Goal: Information Seeking & Learning: Learn about a topic

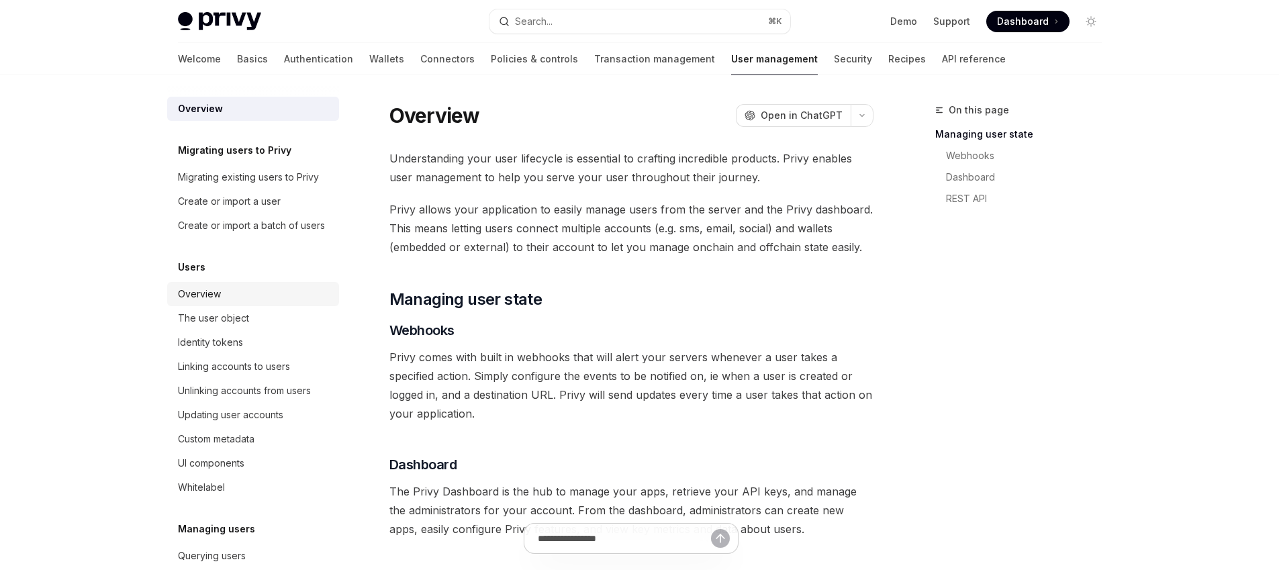
type textarea "*"
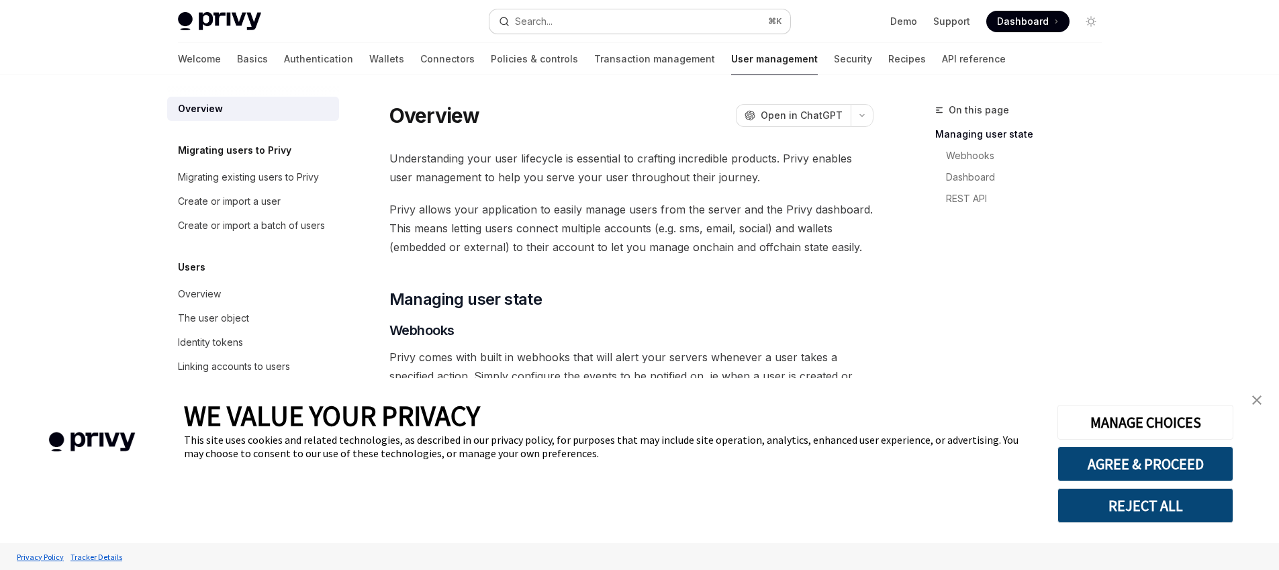
click at [587, 17] on button "Search... ⌘ K" at bounding box center [639, 21] width 301 height 24
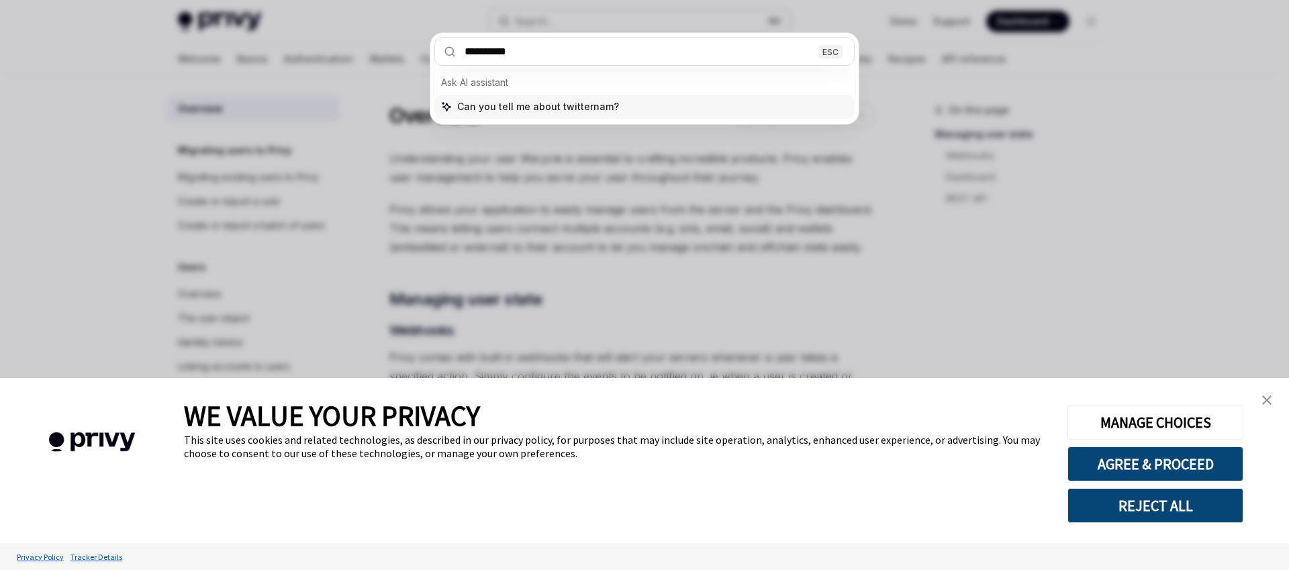
type input "**********"
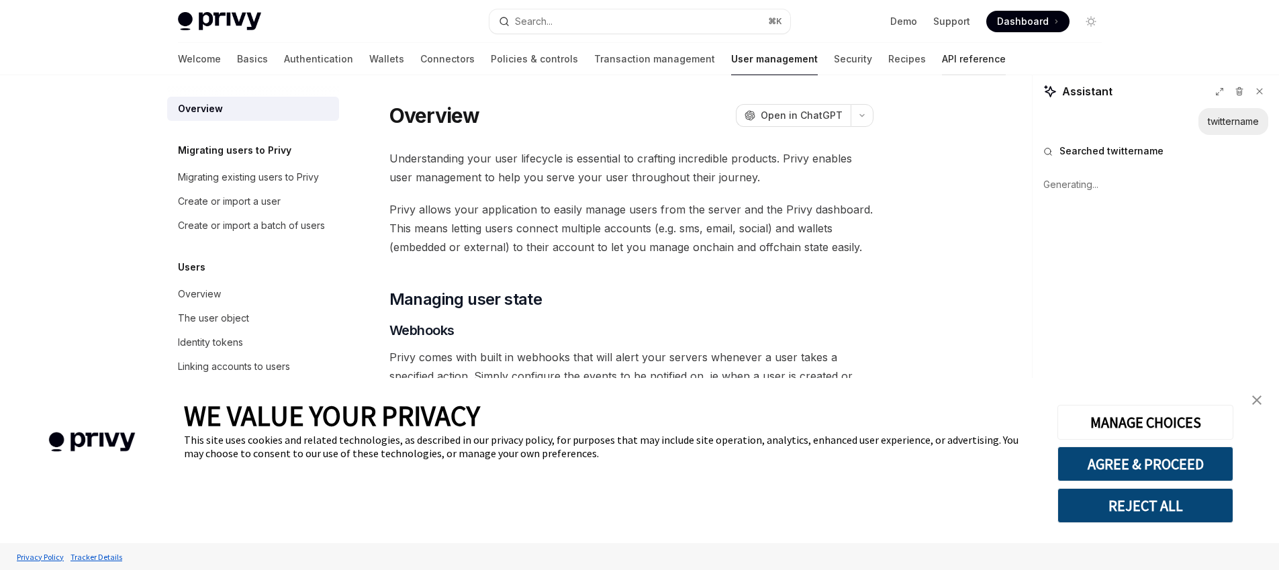
click at [942, 58] on link "API reference" at bounding box center [974, 59] width 64 height 32
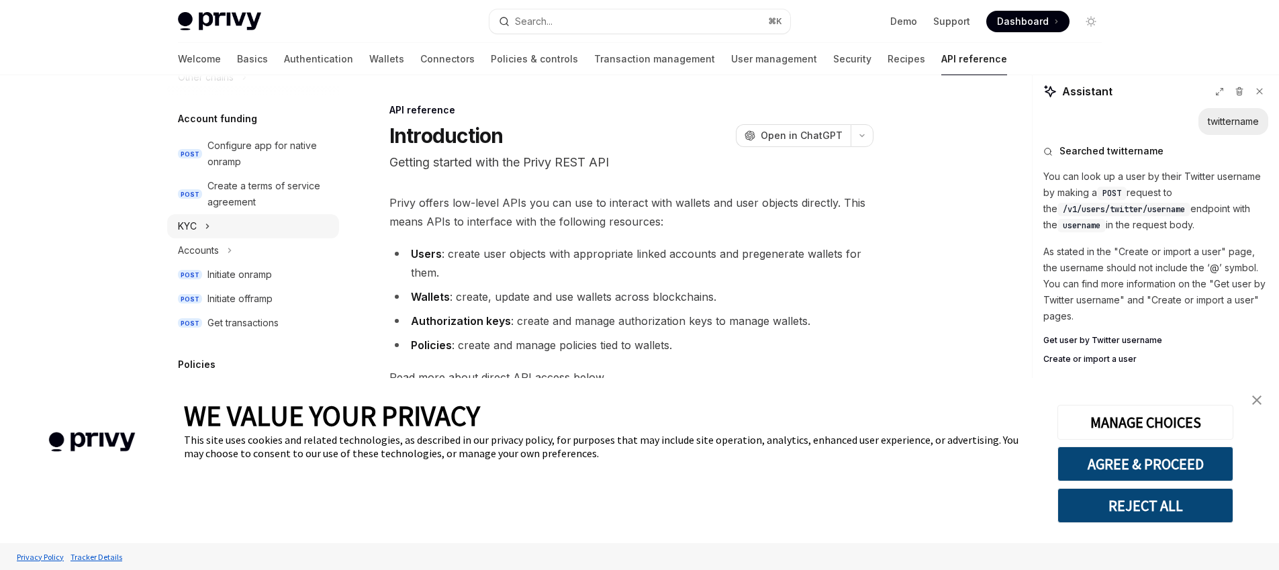
scroll to position [463, 0]
click at [193, 226] on div "KYC" at bounding box center [187, 224] width 19 height 16
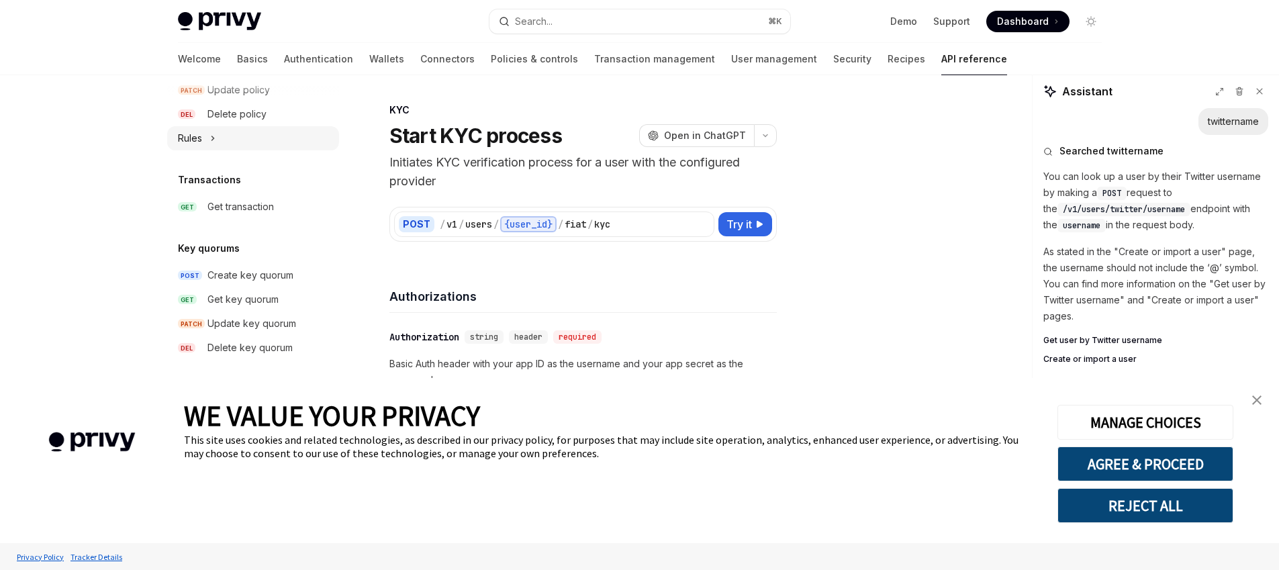
scroll to position [914, 0]
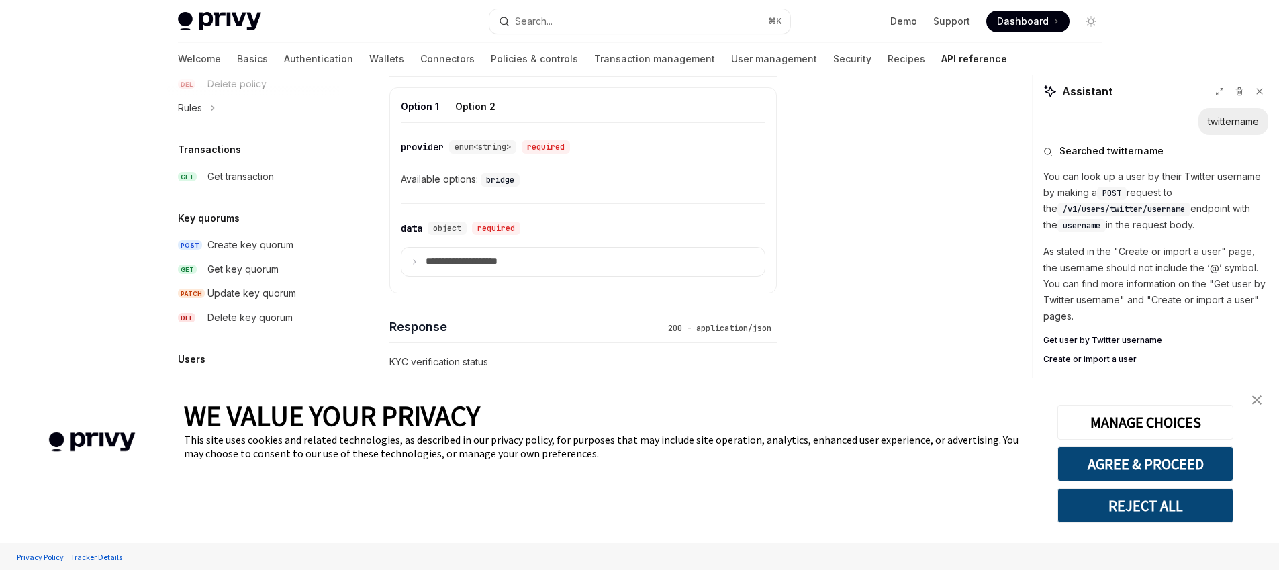
click at [195, 362] on h5 "Users" at bounding box center [192, 359] width 28 height 16
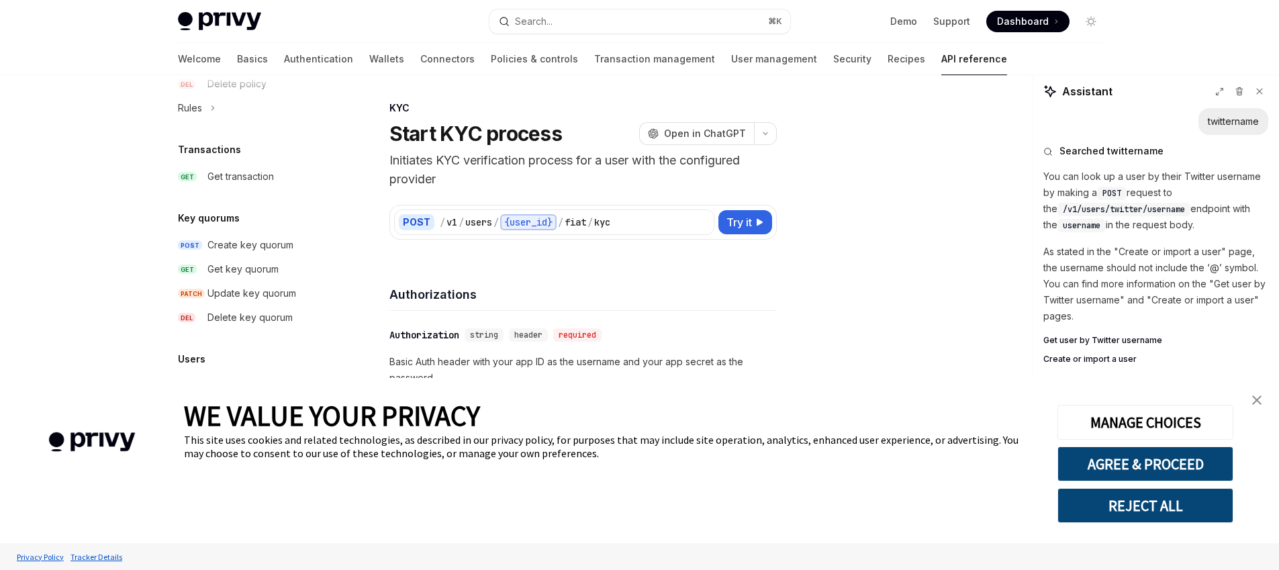
scroll to position [0, 0]
click at [731, 60] on link "User management" at bounding box center [774, 59] width 86 height 32
type textarea "*"
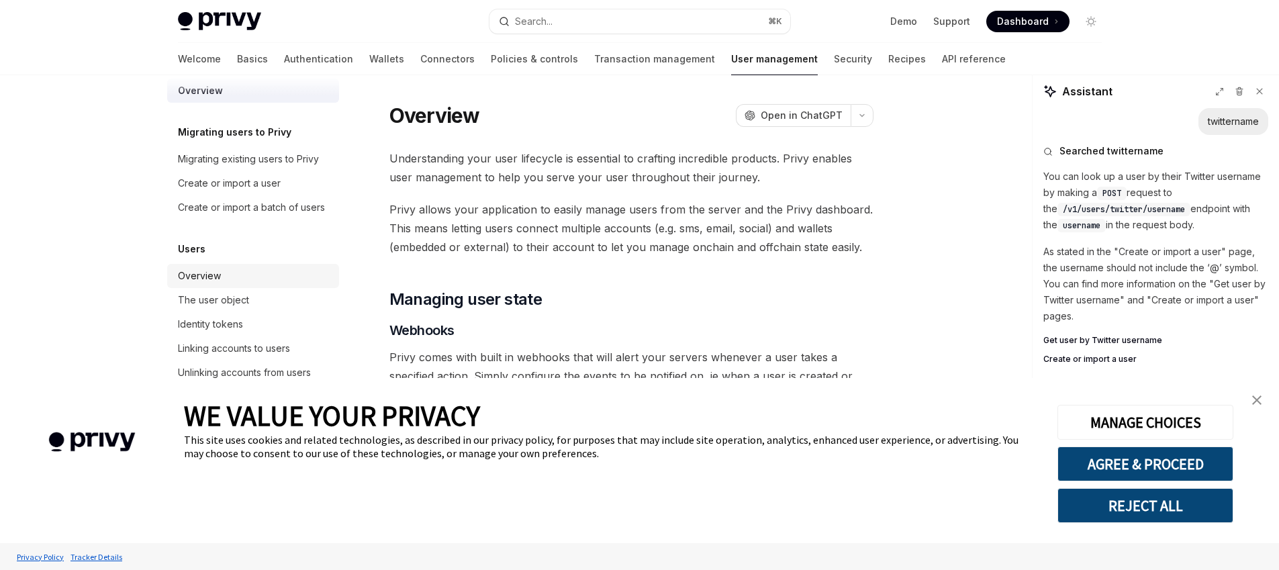
scroll to position [206, 0]
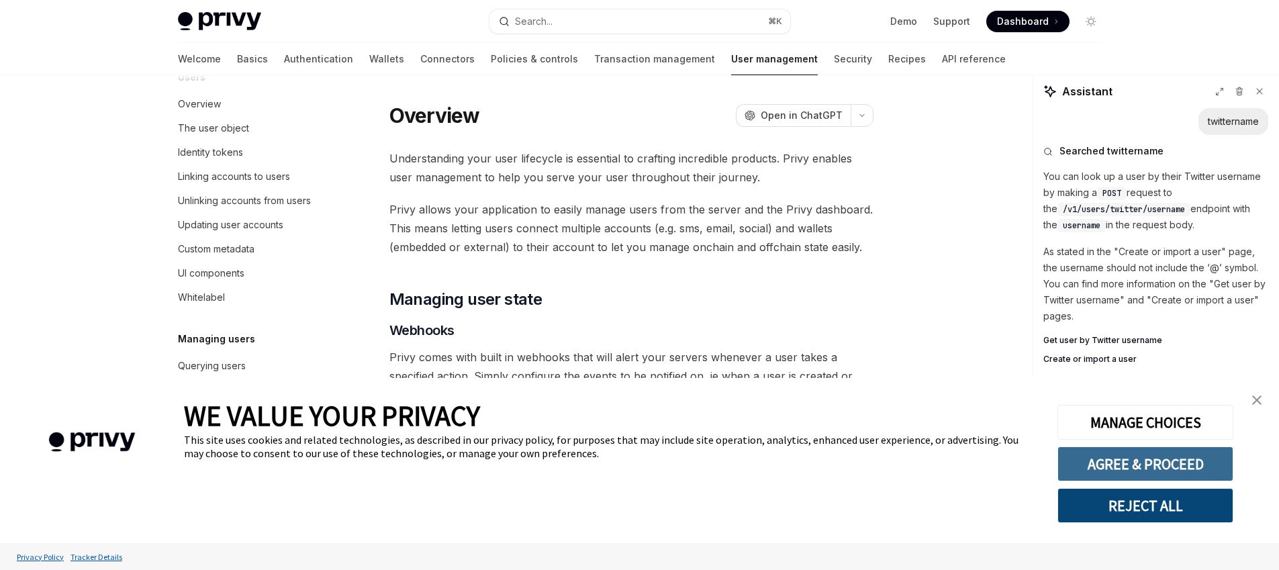
click at [1167, 463] on button "AGREE & PROCEED" at bounding box center [1145, 463] width 176 height 35
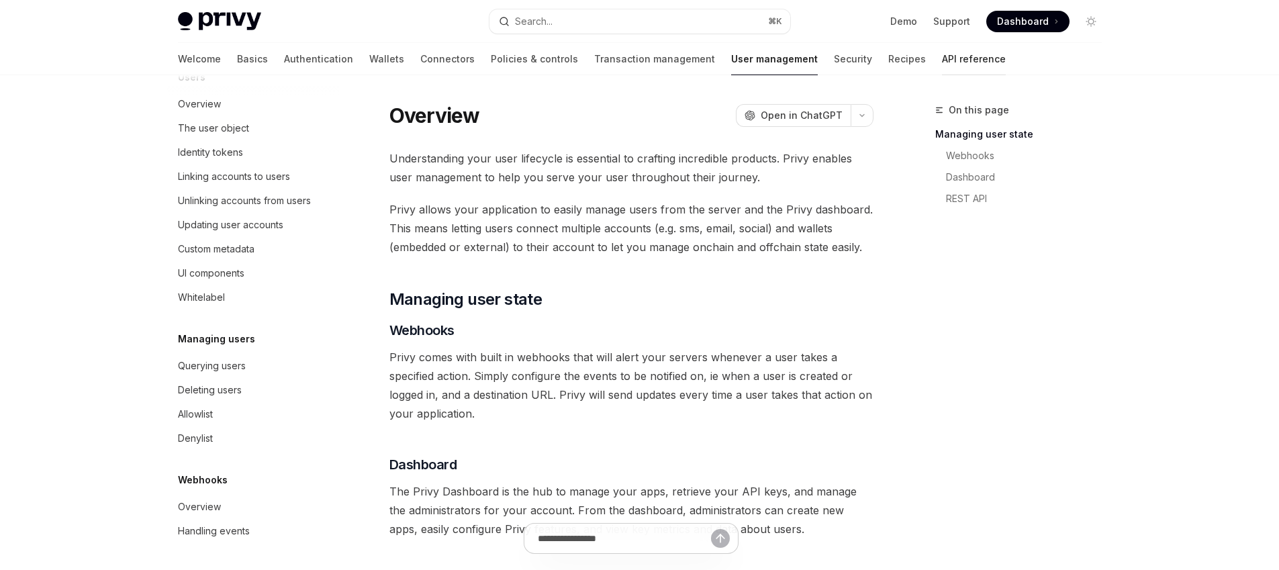
click at [942, 58] on link "API reference" at bounding box center [974, 59] width 64 height 32
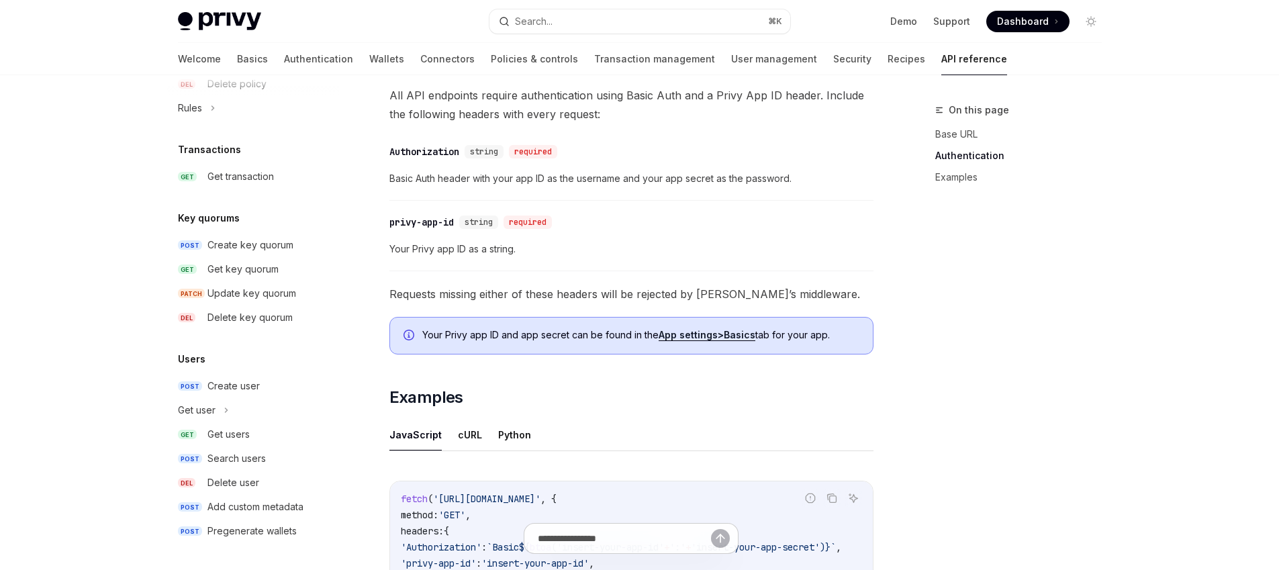
scroll to position [826, 0]
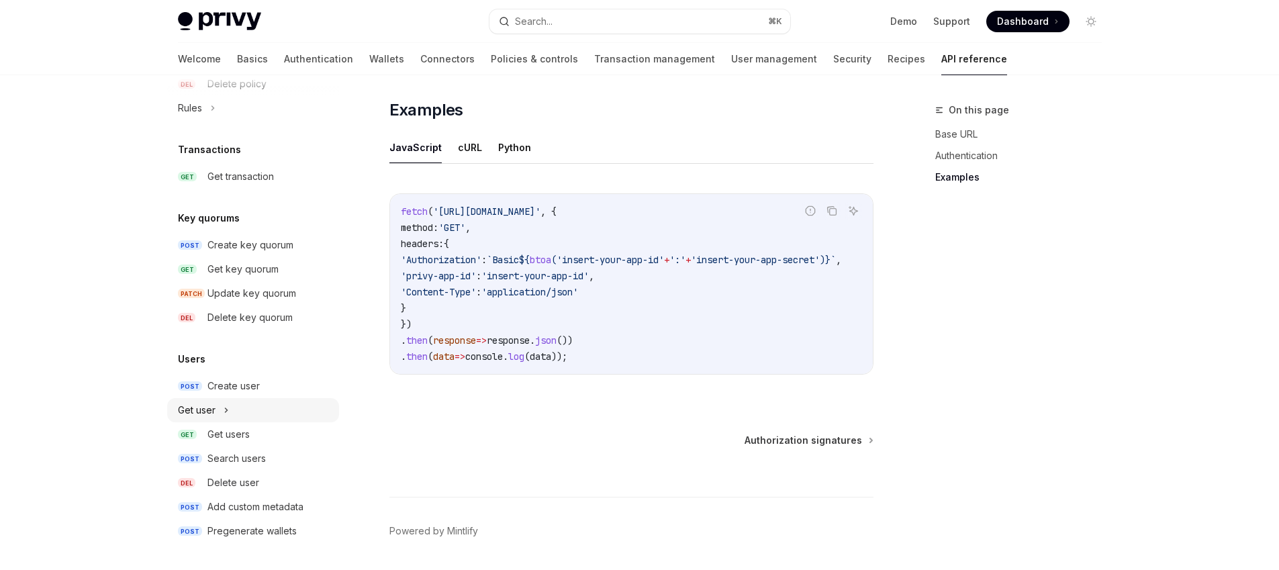
click at [202, 413] on div "Get user" at bounding box center [197, 410] width 38 height 16
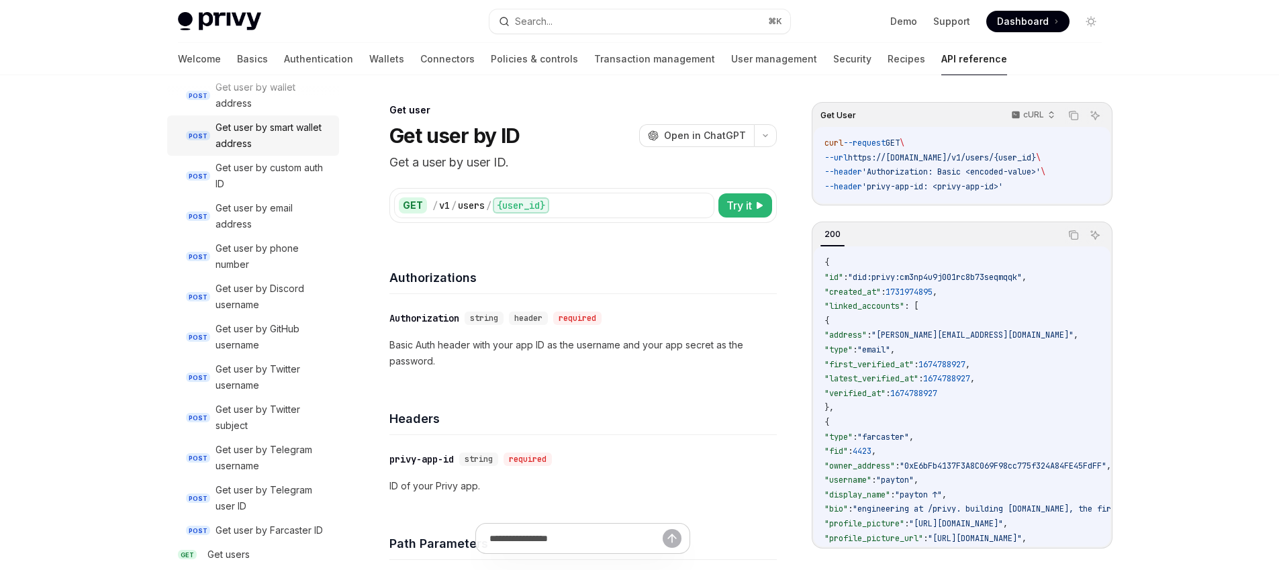
scroll to position [1349, 0]
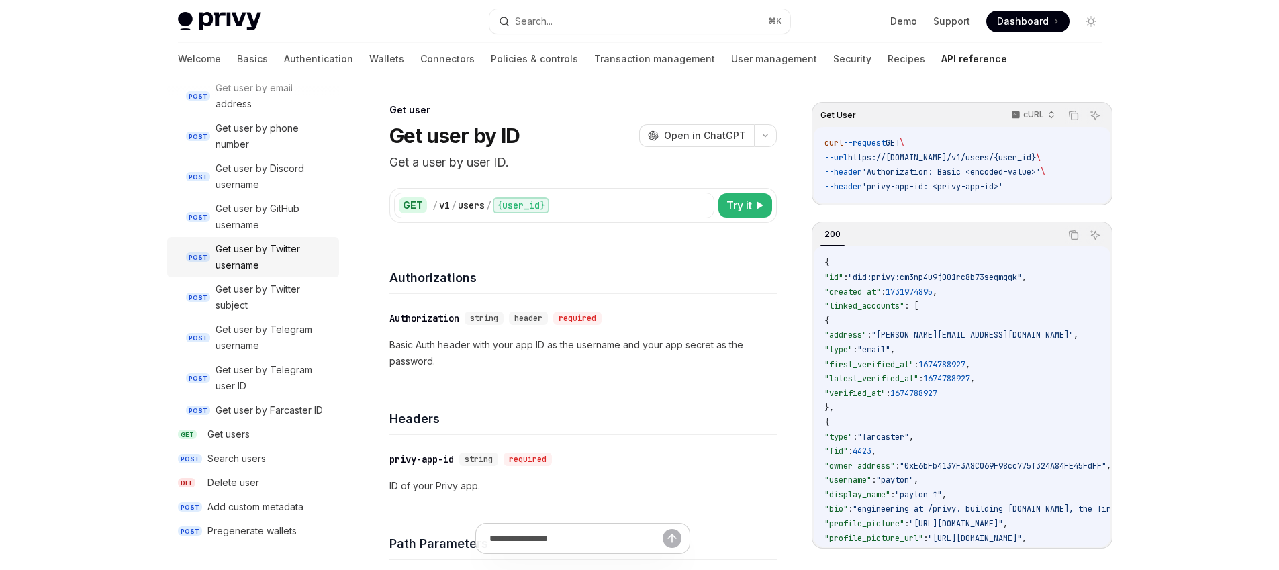
click at [264, 247] on div "Get user by Twitter username" at bounding box center [272, 257] width 115 height 32
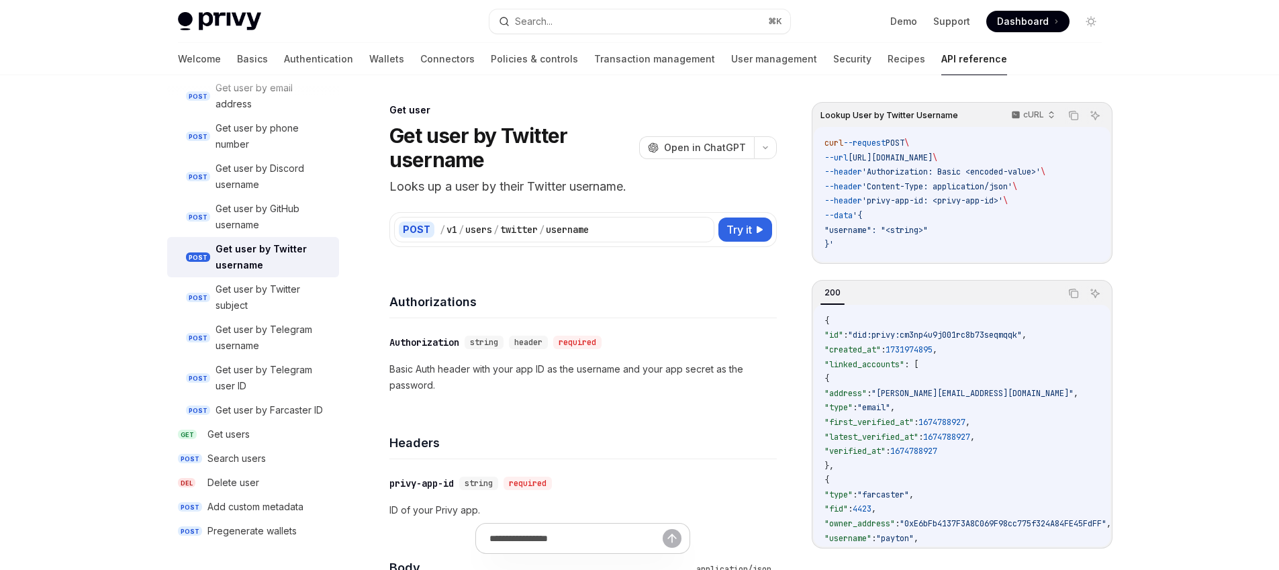
click at [522, 159] on h1 "Get user by Twitter username" at bounding box center [511, 148] width 244 height 48
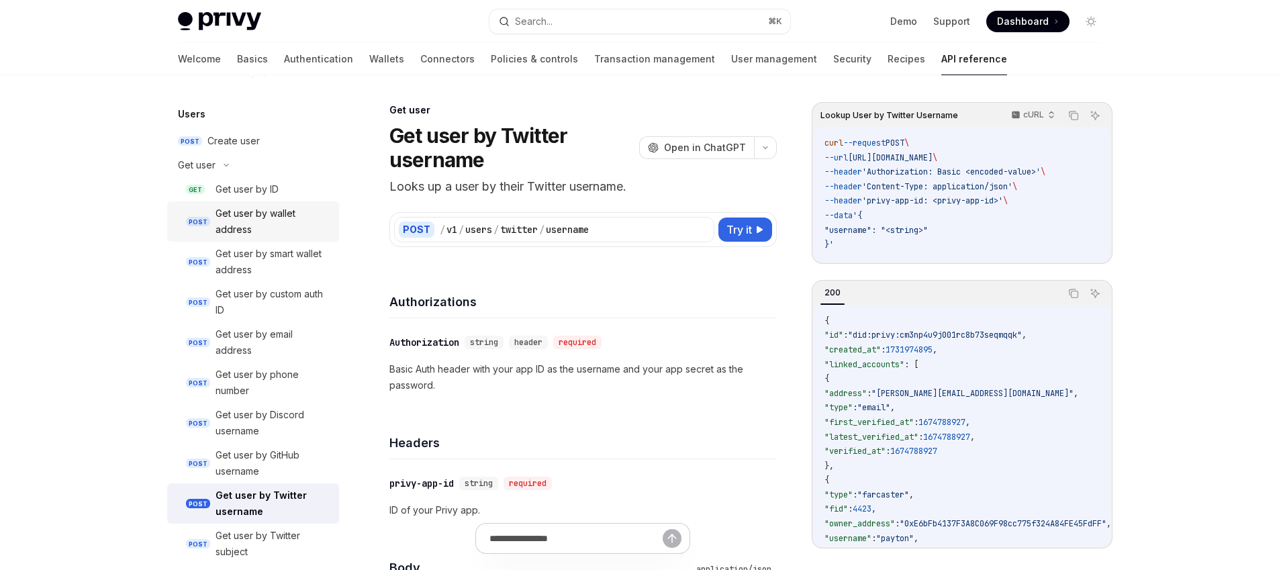
click at [271, 216] on div "Get user by wallet address" at bounding box center [272, 221] width 115 height 32
type textarea "*"
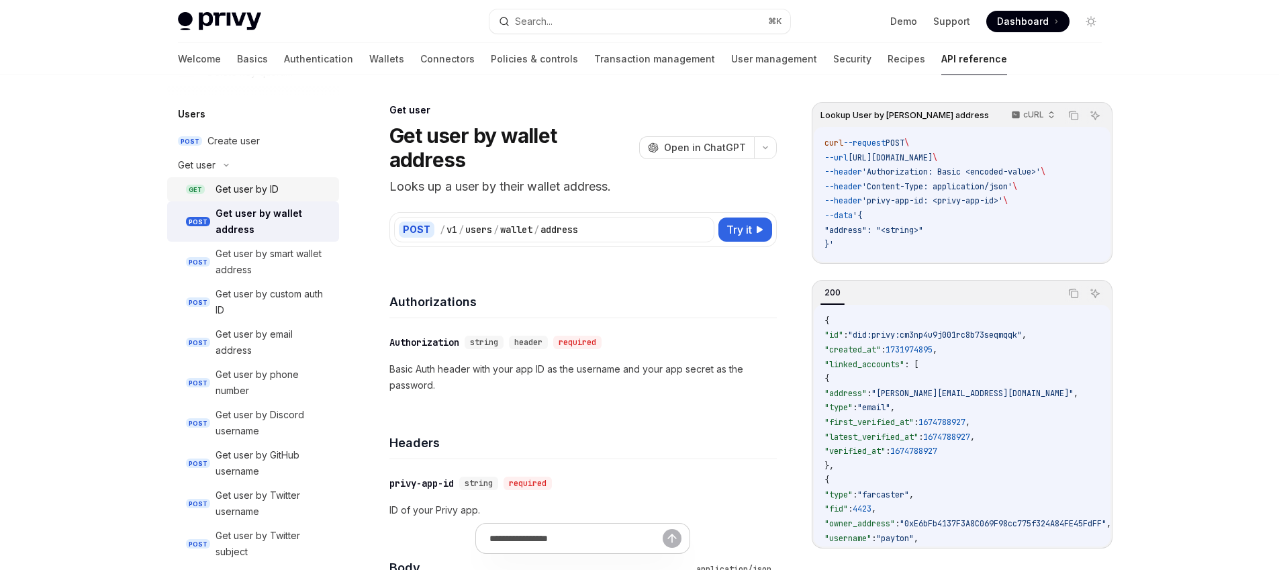
click at [264, 189] on div "Get user by ID" at bounding box center [246, 189] width 63 height 16
click at [256, 188] on div "Get user by ID" at bounding box center [246, 189] width 63 height 16
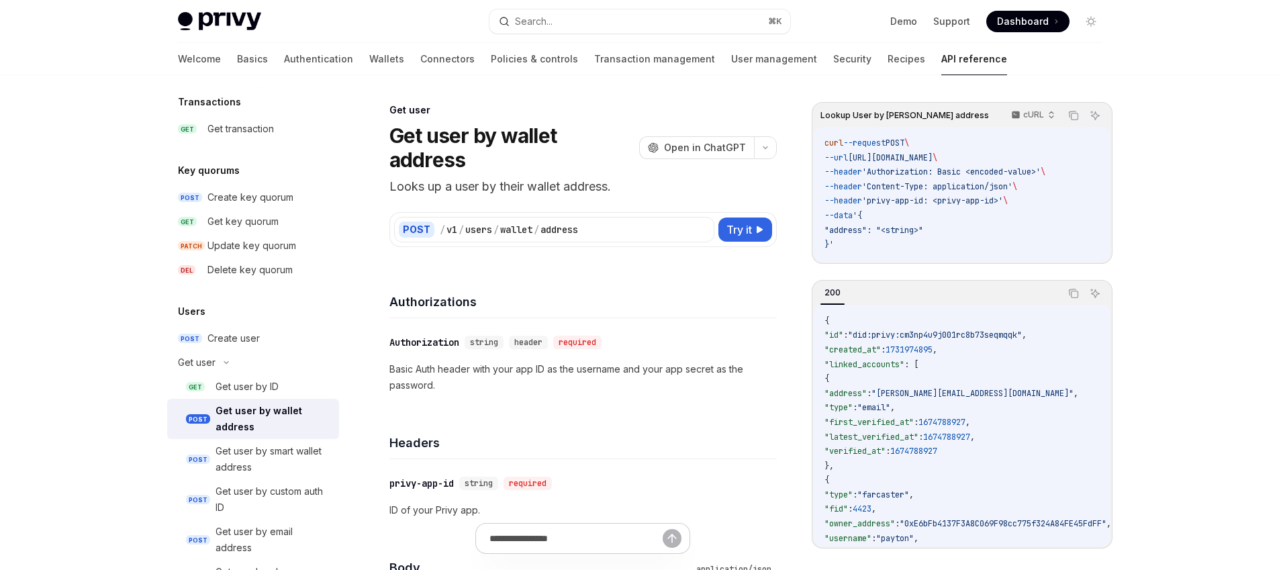
scroll to position [704, 0]
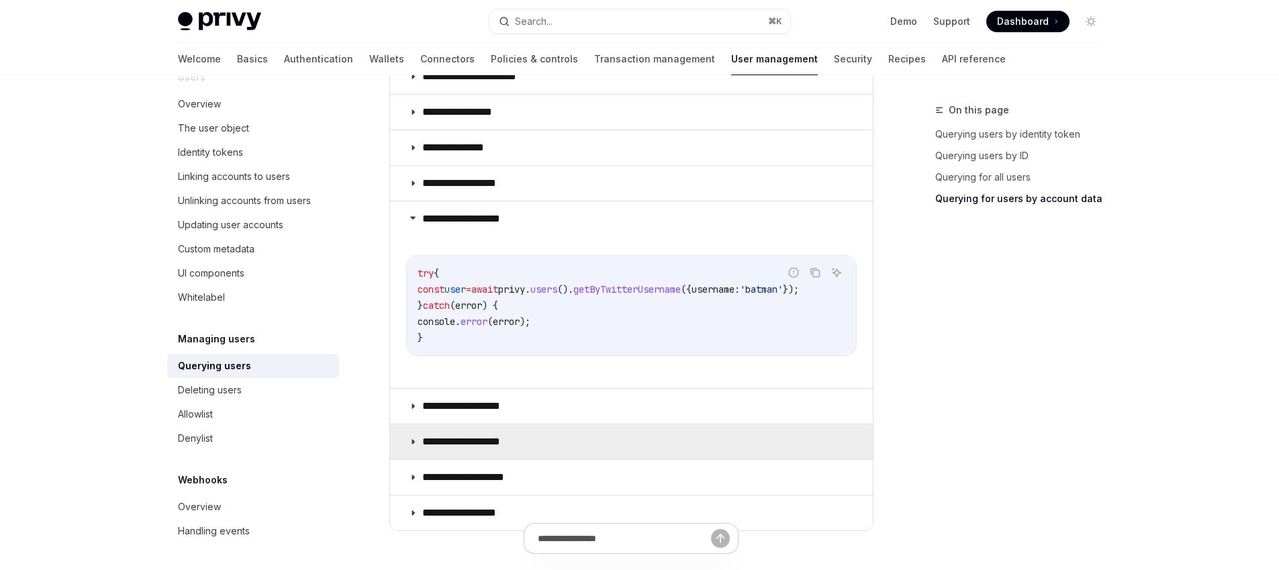
scroll to position [1089, 0]
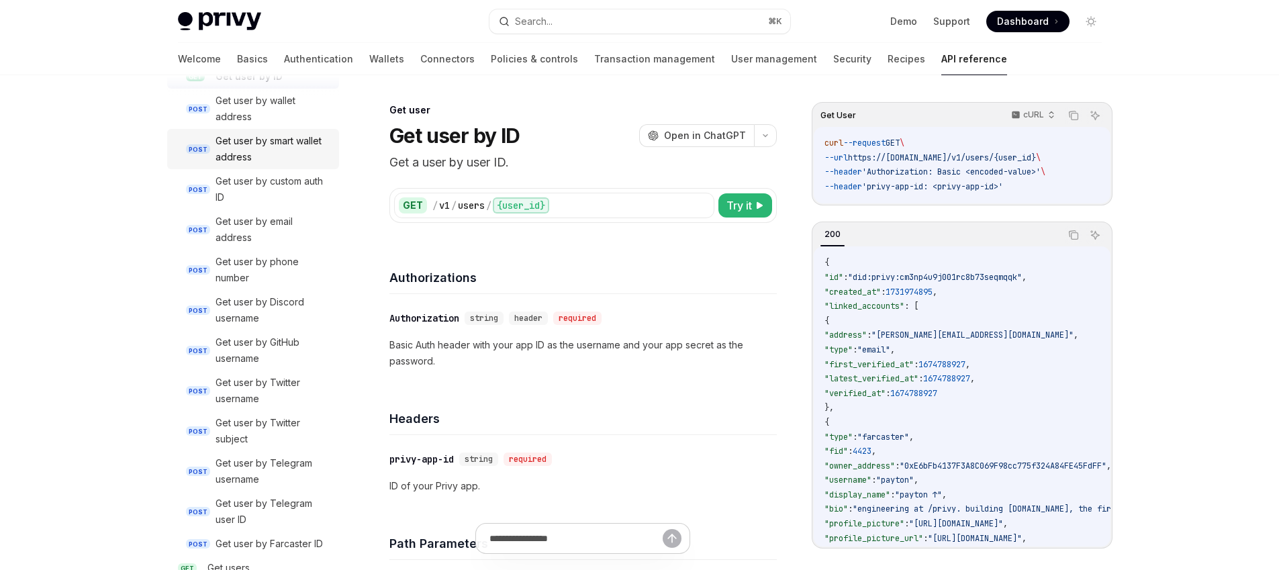
scroll to position [1224, 0]
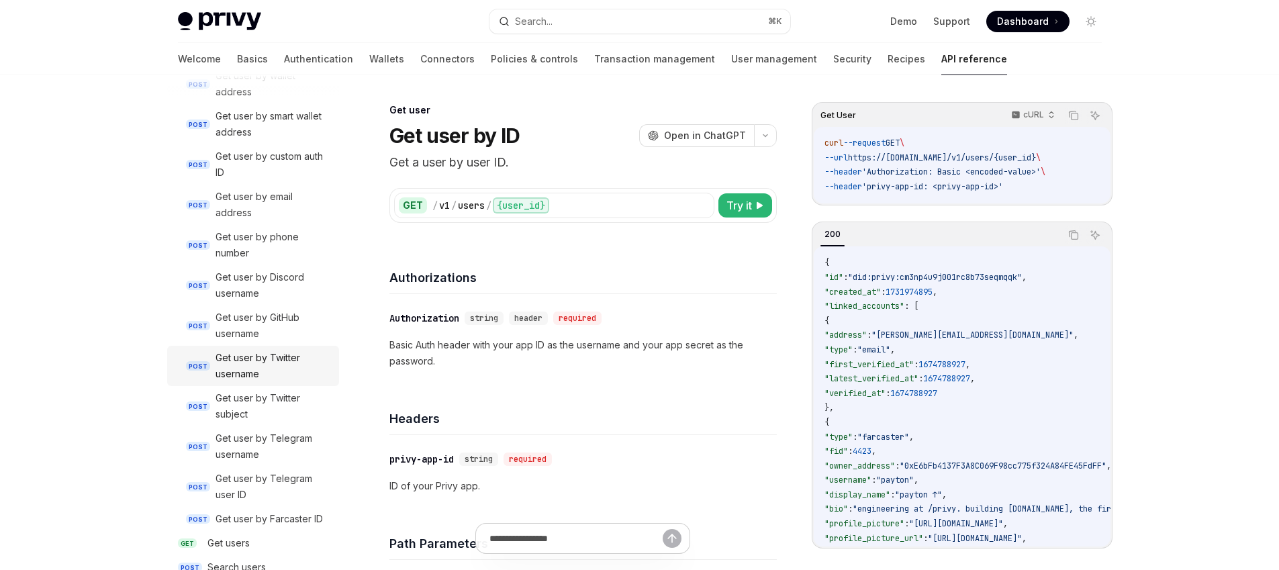
click at [260, 370] on div "Get user by Twitter username" at bounding box center [272, 366] width 115 height 32
type textarea "*"
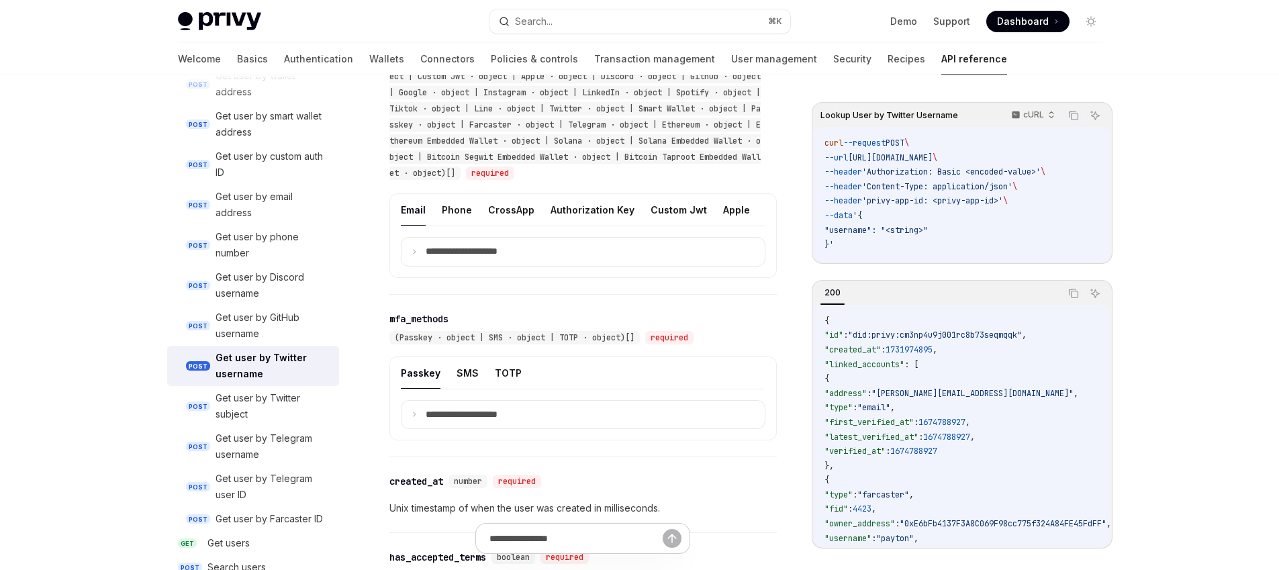
scroll to position [465, 0]
